Goal: Browse casually: Explore the website without a specific task or goal

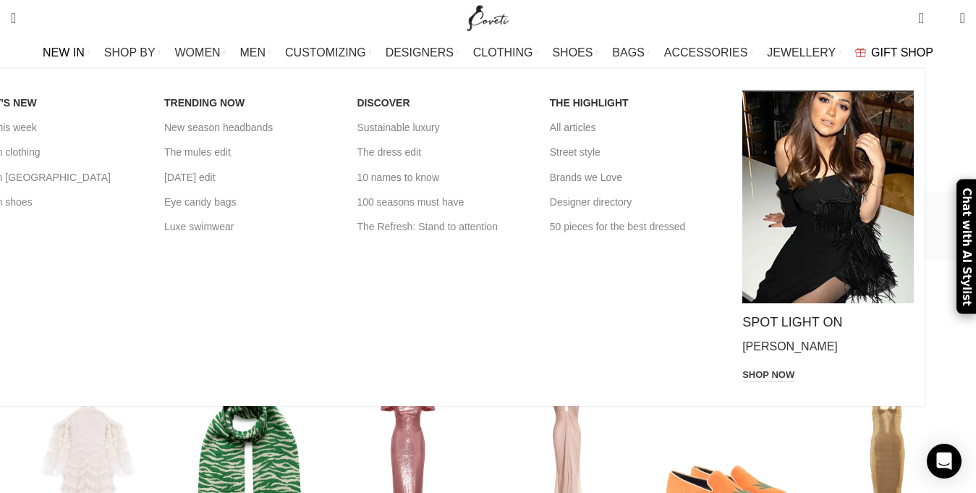
click at [85, 53] on span "NEW IN" at bounding box center [64, 53] width 42 height 14
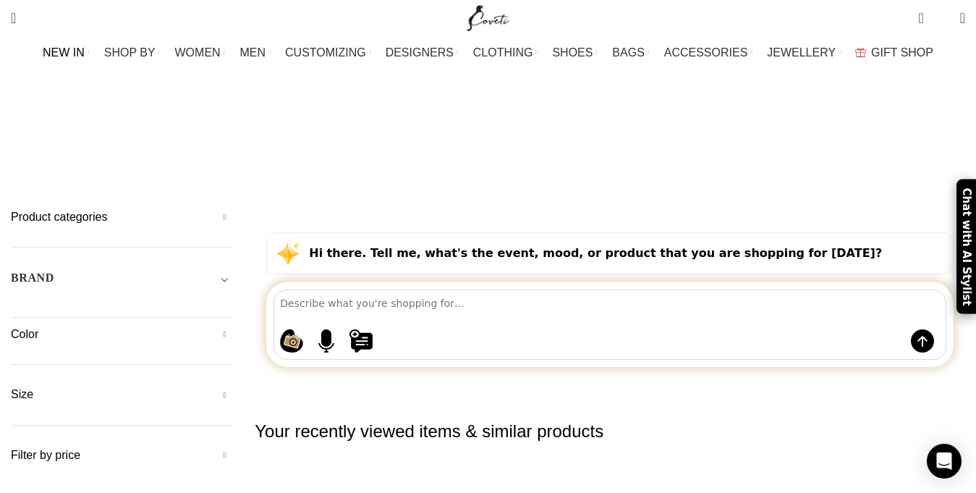
click at [85, 55] on span "NEW IN" at bounding box center [64, 53] width 42 height 14
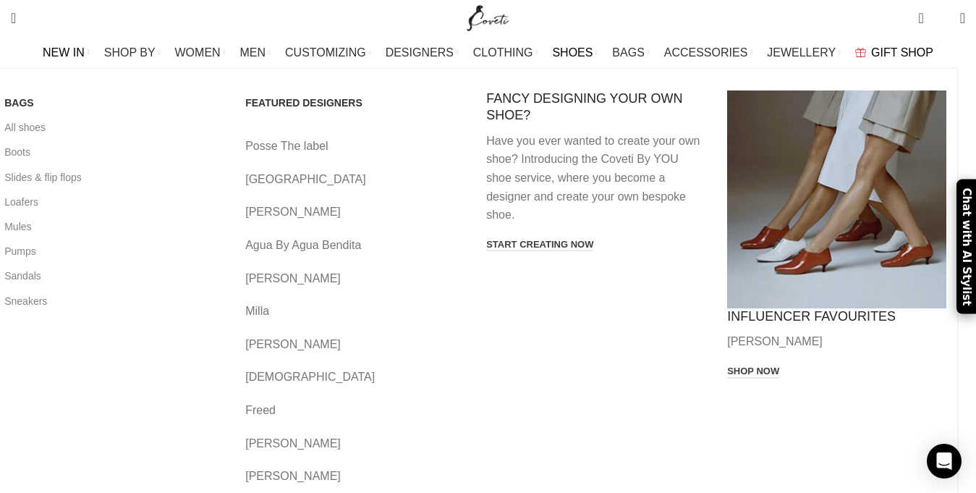
click at [568, 52] on span "SHOES" at bounding box center [572, 53] width 41 height 14
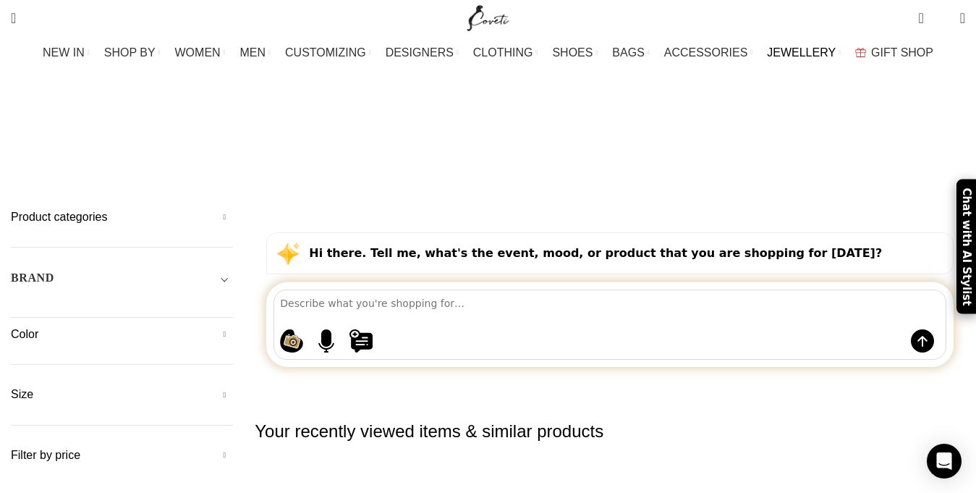
click at [85, 54] on span "NEW IN" at bounding box center [64, 53] width 42 height 14
